Goal: Obtain resource: Download file/media

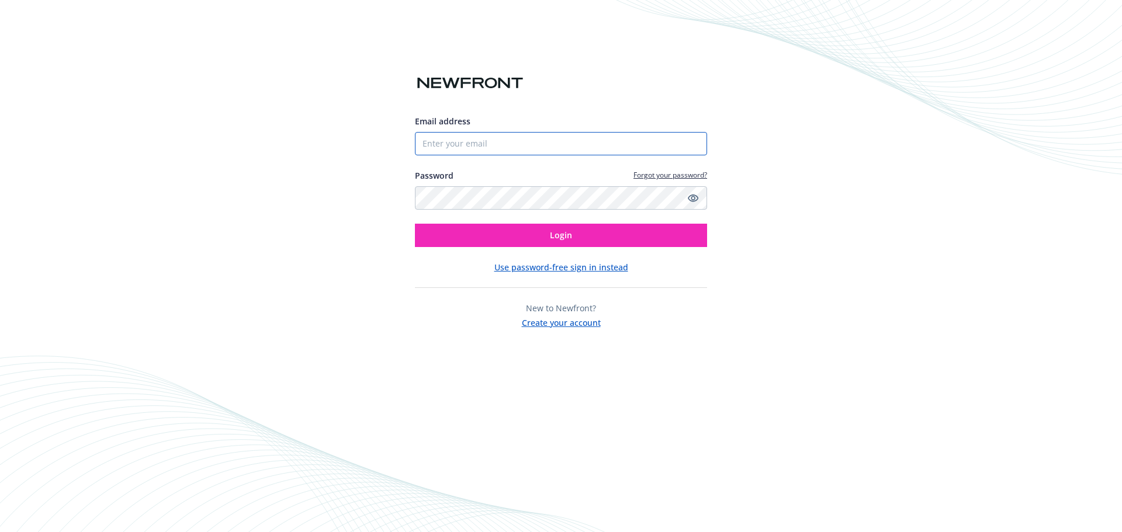
click at [491, 147] on input "Email address" at bounding box center [561, 143] width 292 height 23
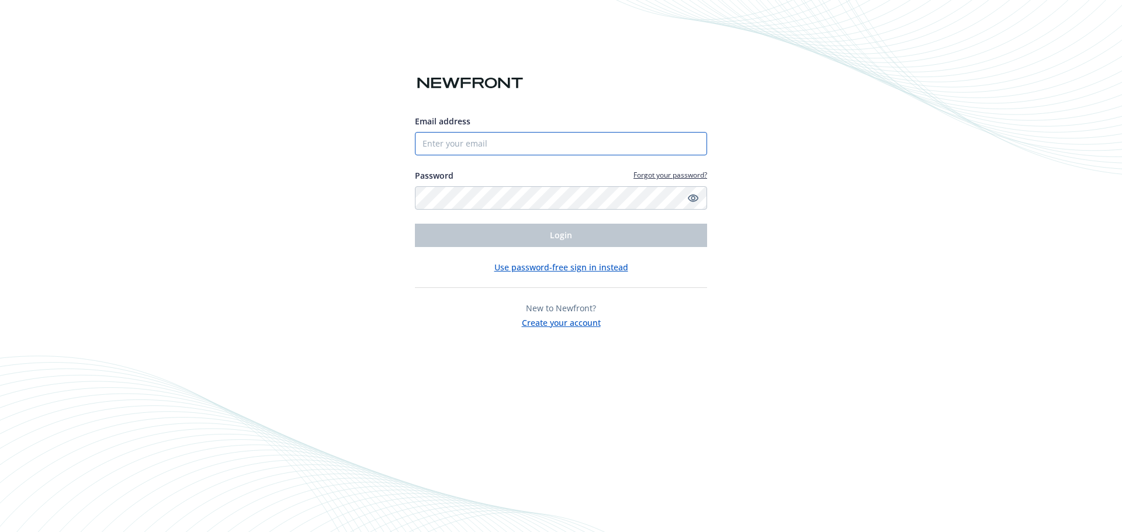
type input "[EMAIL_ADDRESS][DOMAIN_NAME]"
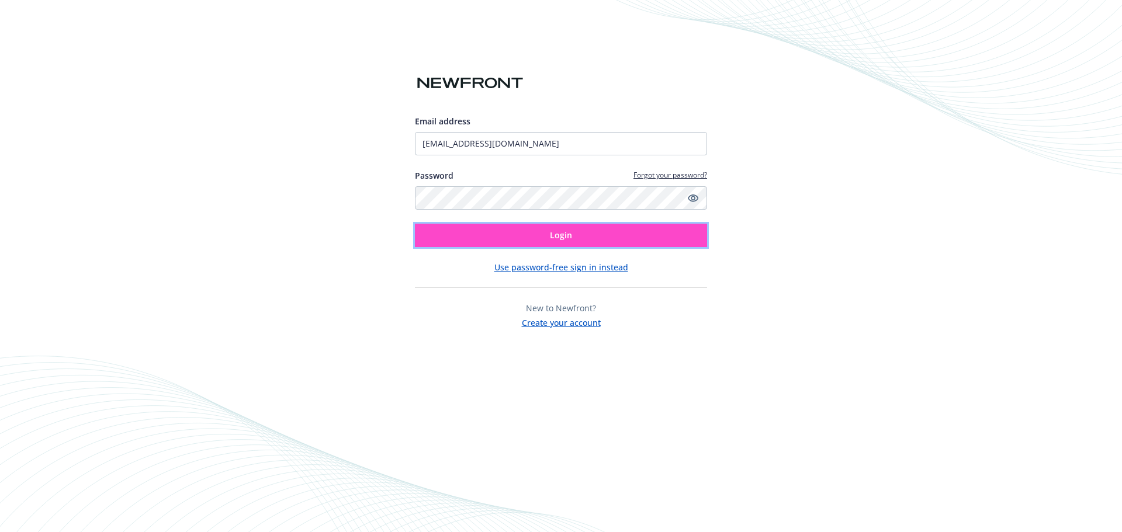
click at [506, 234] on button "Login" at bounding box center [561, 235] width 292 height 23
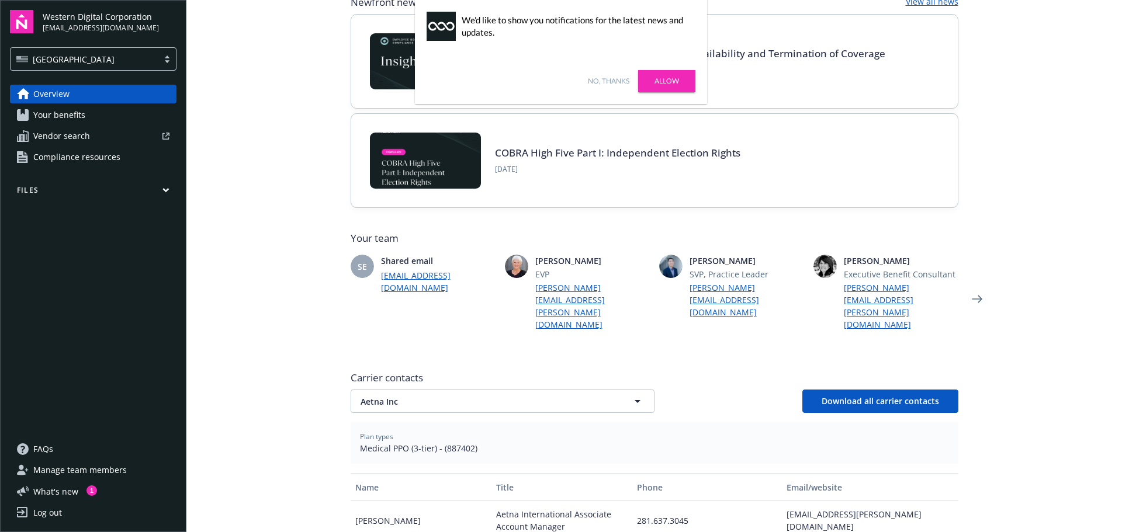
scroll to position [175, 0]
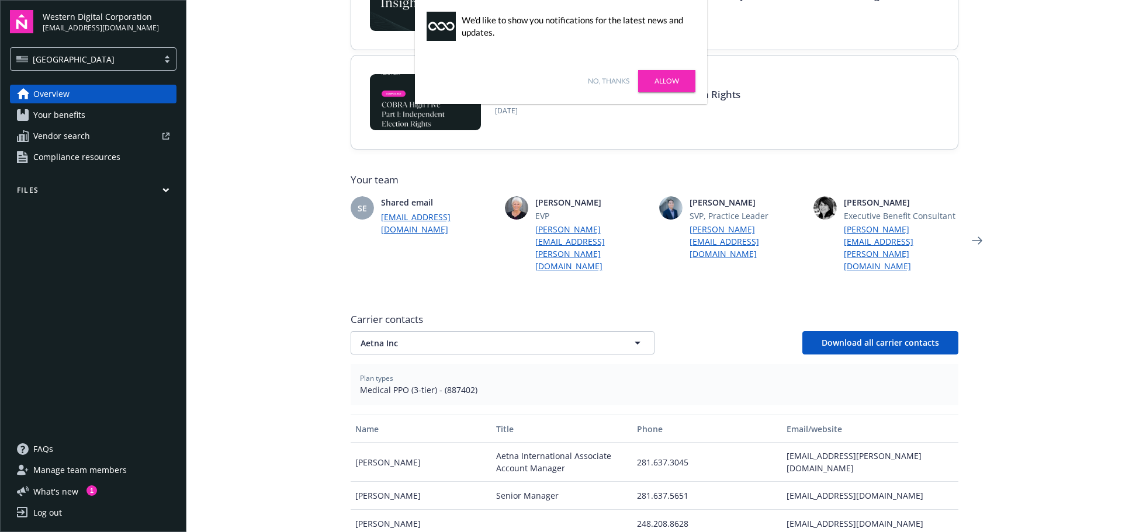
click at [596, 75] on div "No, thanks [PERSON_NAME]" at bounding box center [561, 81] width 292 height 46
click at [595, 78] on link "No, thanks" at bounding box center [608, 81] width 41 height 11
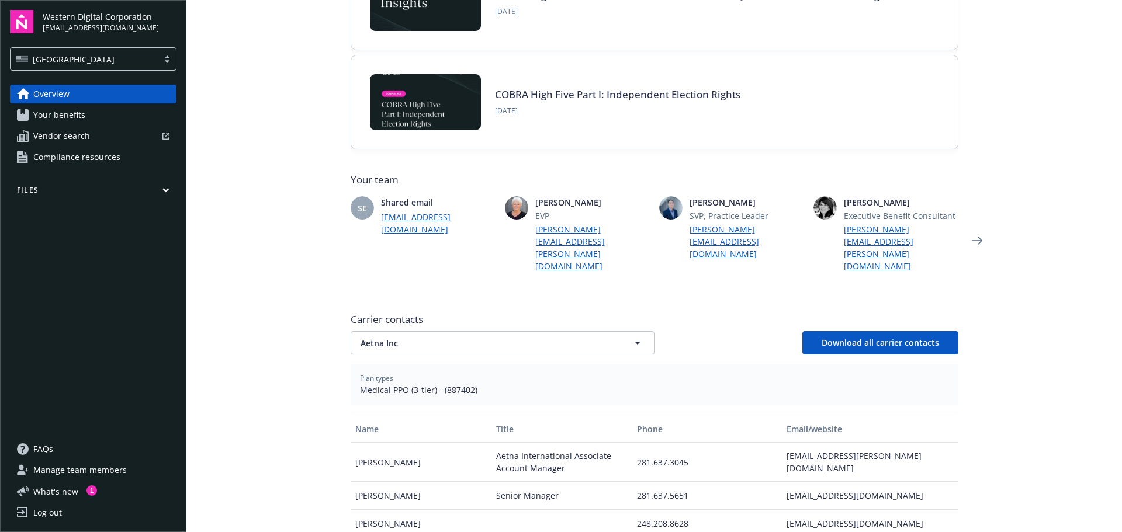
click at [145, 112] on link "Your benefits" at bounding box center [93, 115] width 166 height 19
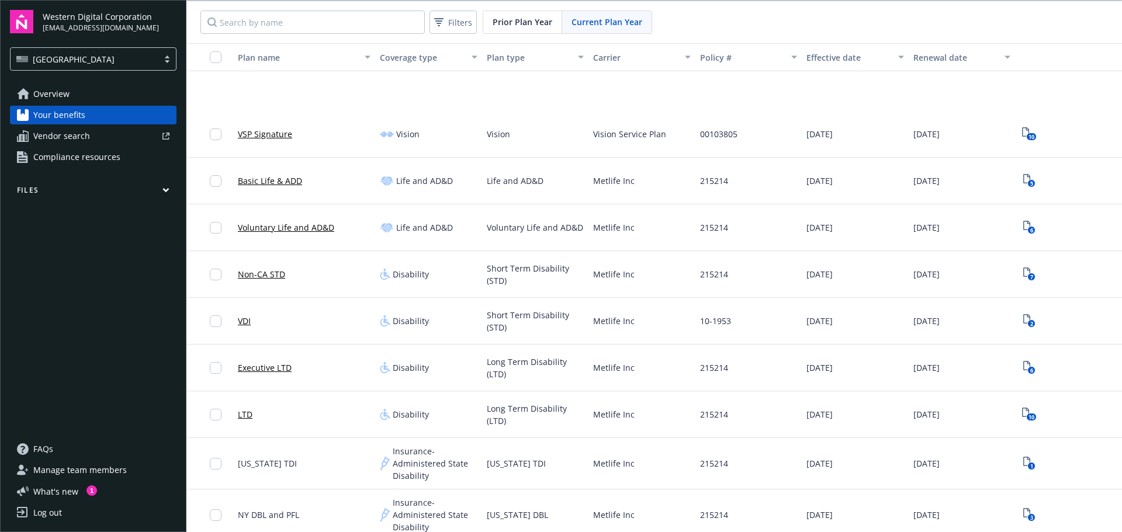
scroll to position [643, 0]
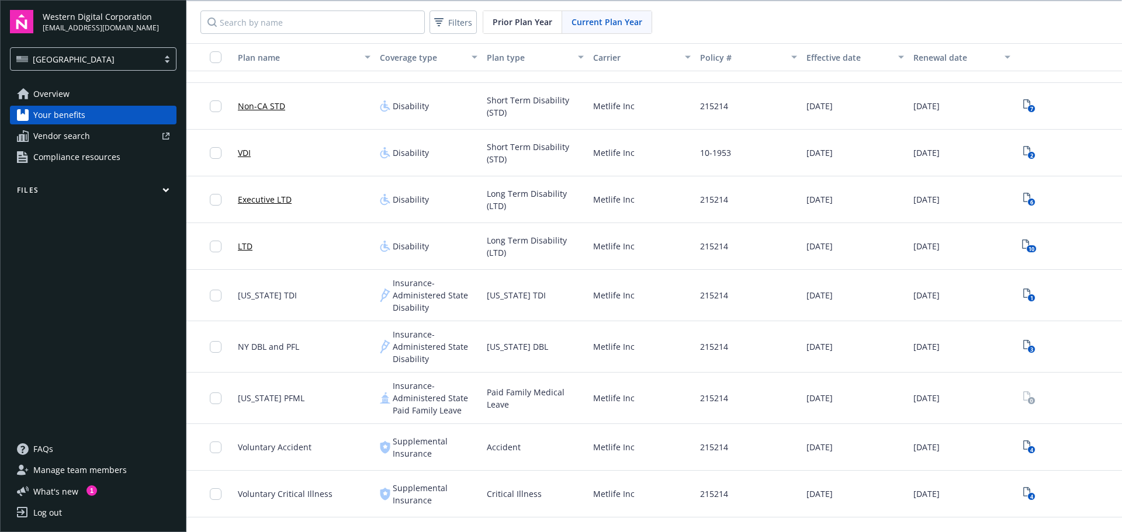
click at [130, 189] on button "Files" at bounding box center [93, 192] width 166 height 15
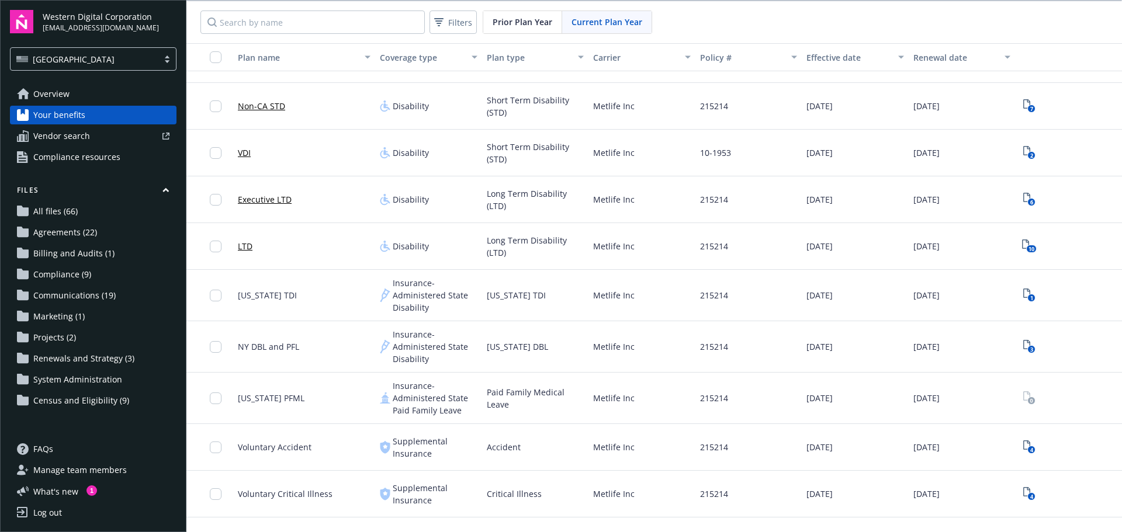
click at [89, 286] on span "Communications (19)" at bounding box center [74, 295] width 82 height 19
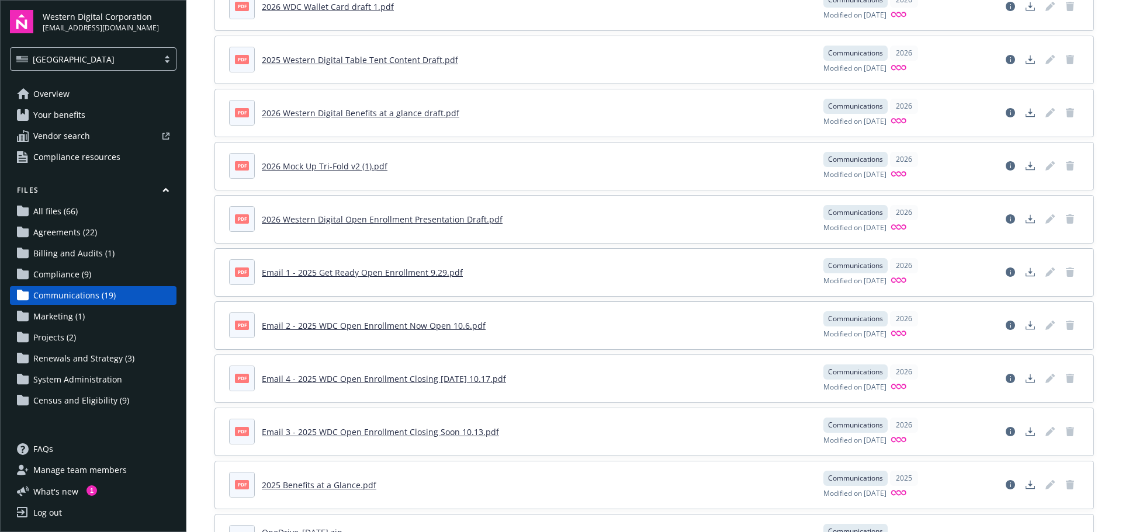
scroll to position [175, 0]
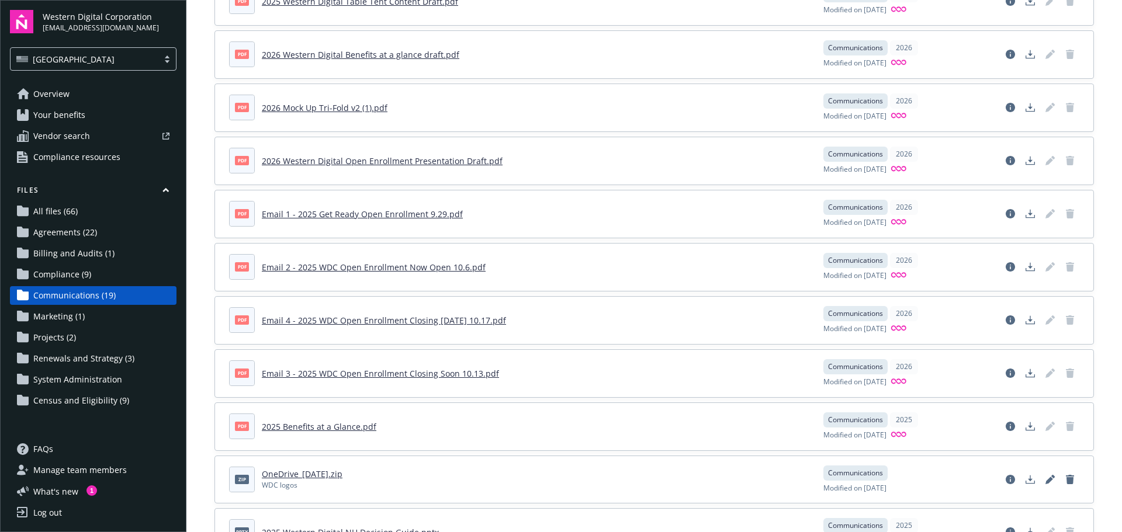
click at [429, 214] on link "Email 1 - 2025 Get Ready Open Enrollment 9.29.pdf" at bounding box center [362, 214] width 201 height 11
click at [400, 268] on link "Email 2 - 2025 WDC Open Enrollment Now Open 10.6.pdf" at bounding box center [374, 267] width 224 height 11
click at [452, 373] on link "Email 3 - 2025 WDC Open Enrollment Closing Soon 10.13.pdf" at bounding box center [380, 373] width 237 height 11
click at [463, 324] on link "Email 4 - 2025 WDC Open Enrollment Closing [DATE] 10.17.pdf" at bounding box center [384, 320] width 244 height 11
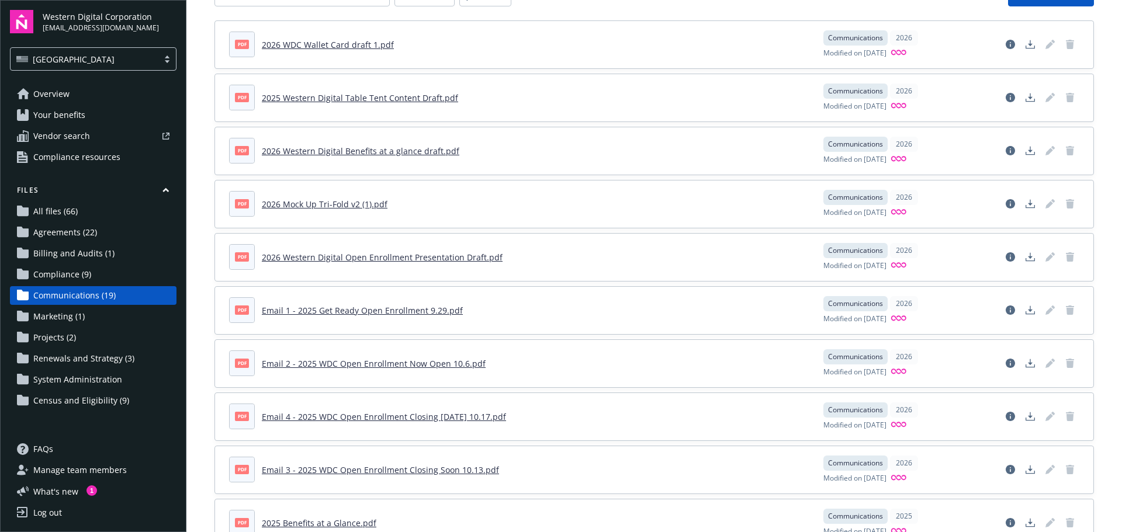
scroll to position [58, 0]
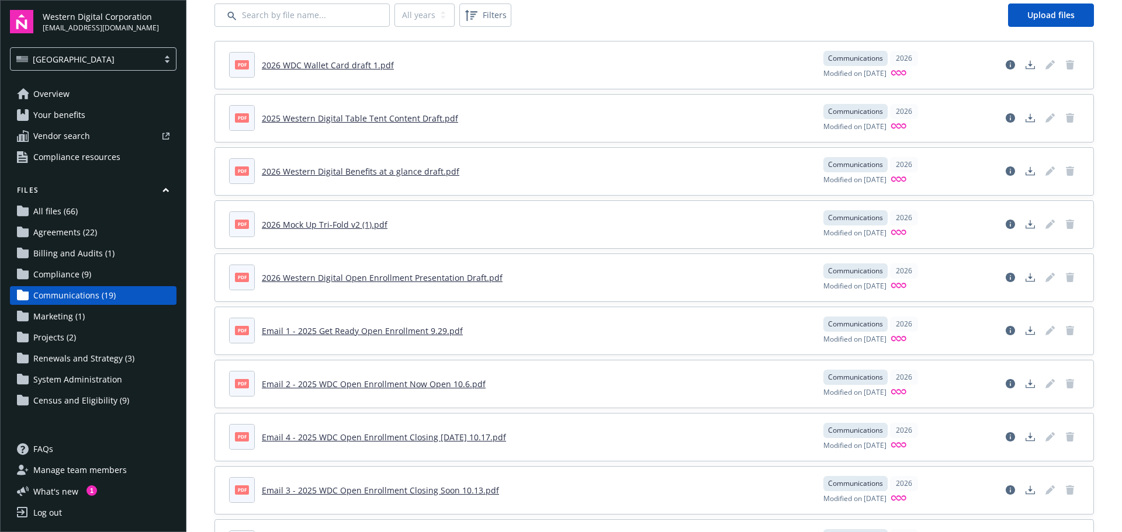
click at [454, 279] on link "2026 Western Digital Open Enrollment Presentation Draft.pdf" at bounding box center [382, 277] width 241 height 11
